Goal: Task Accomplishment & Management: Complete application form

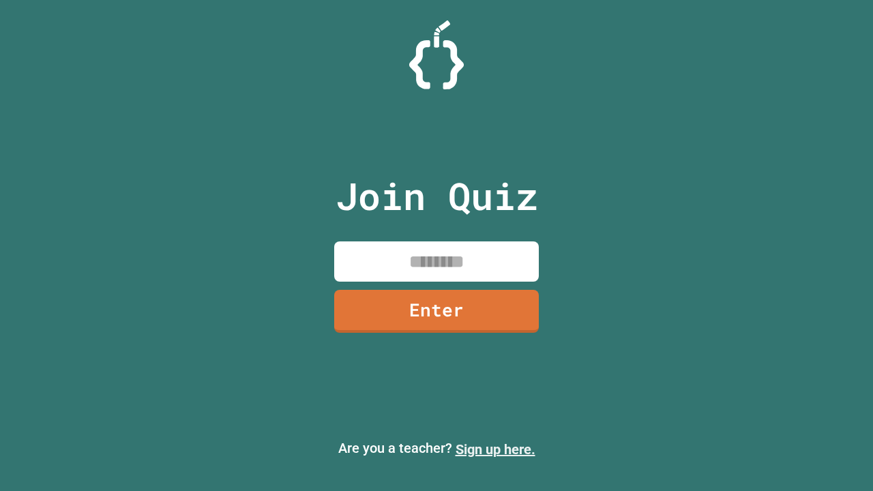
click at [495, 450] on link "Sign up here." at bounding box center [496, 449] width 80 height 16
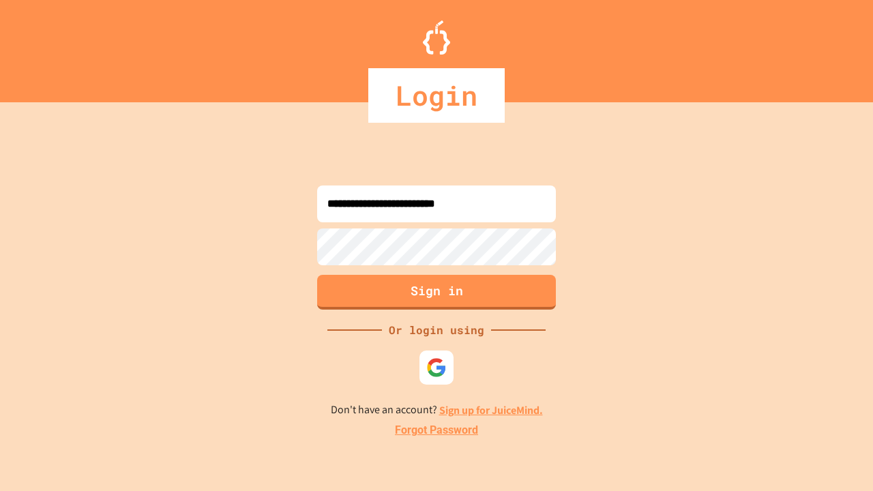
type input "**********"
